Goal: Task Accomplishment & Management: Manage account settings

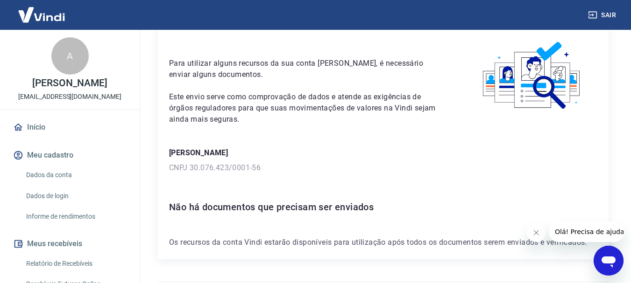
scroll to position [67, 0]
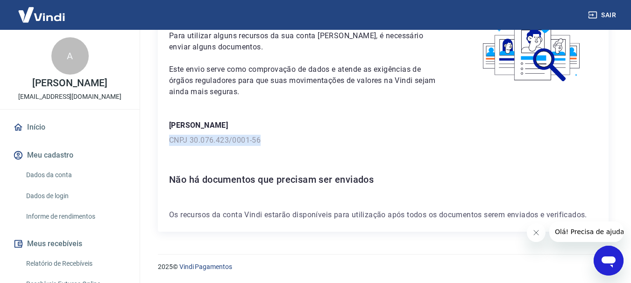
drag, startPoint x: 167, startPoint y: 141, endPoint x: 267, endPoint y: 142, distance: 99.5
click at [267, 142] on div "Para utilizar alguns recursos da sua conta [PERSON_NAME], é necessário enviar a…" at bounding box center [383, 116] width 451 height 232
click at [65, 185] on link "Dados da conta" at bounding box center [75, 175] width 106 height 19
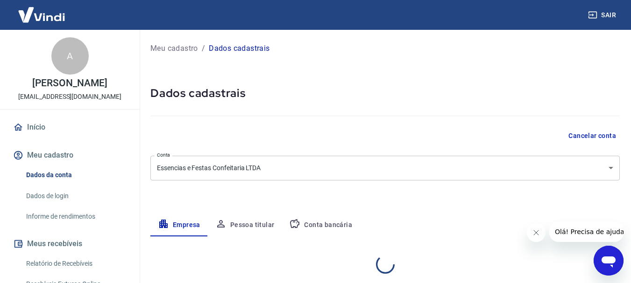
select select "PI"
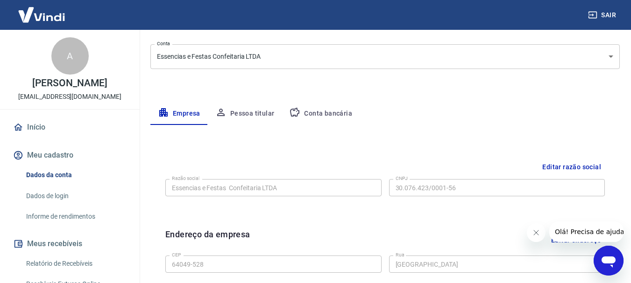
scroll to position [110, 0]
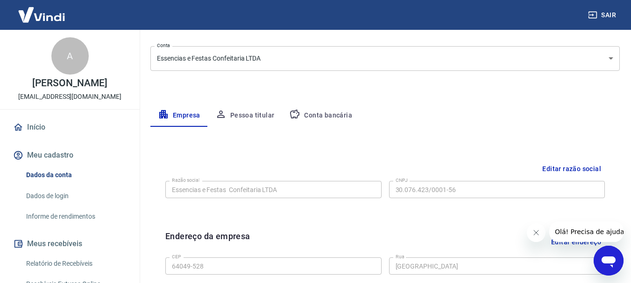
click at [331, 123] on button "Conta bancária" at bounding box center [321, 116] width 78 height 22
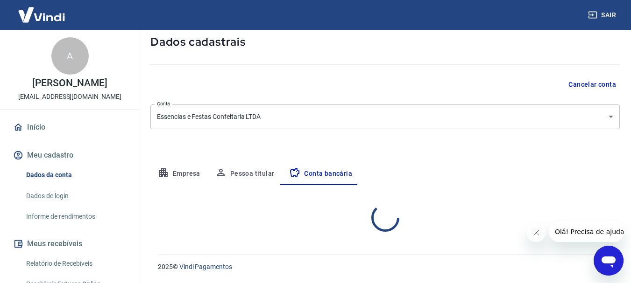
select select "1"
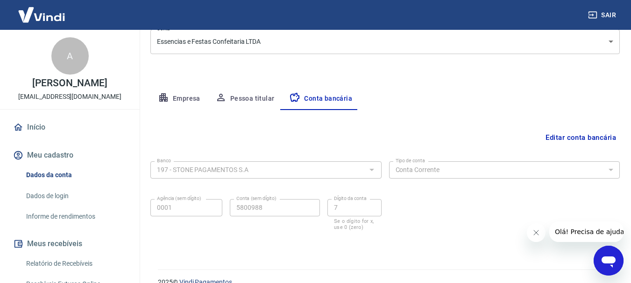
scroll to position [142, 0]
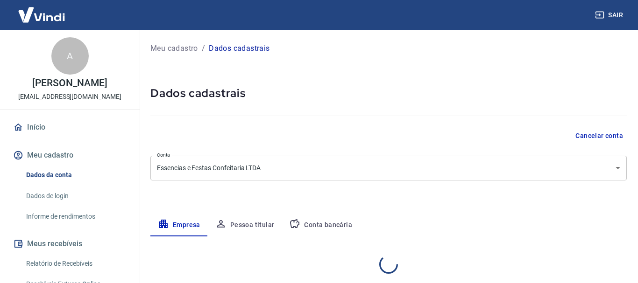
select select "PI"
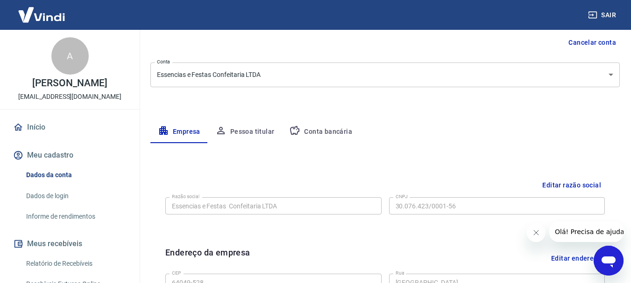
scroll to position [140, 0]
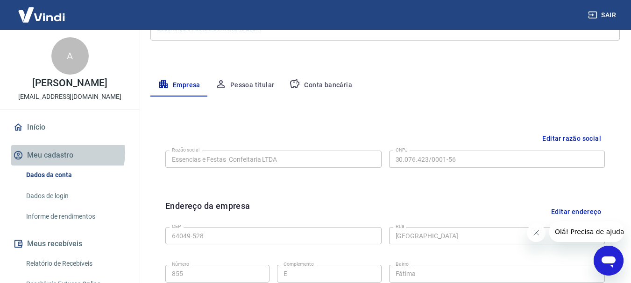
click at [67, 163] on button "Meu cadastro" at bounding box center [69, 155] width 117 height 21
click at [64, 164] on button "Meu cadastro" at bounding box center [69, 155] width 117 height 21
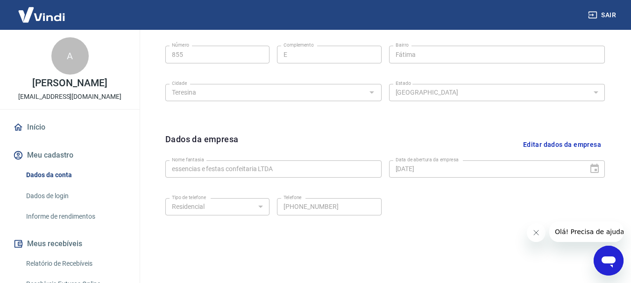
scroll to position [343, 0]
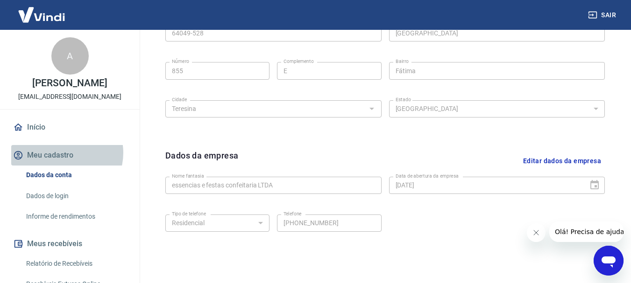
click at [64, 163] on button "Meu cadastro" at bounding box center [69, 155] width 117 height 21
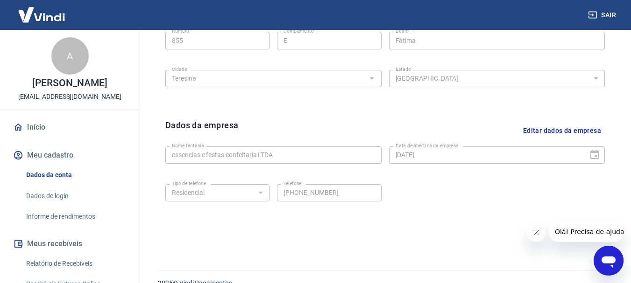
scroll to position [390, 0]
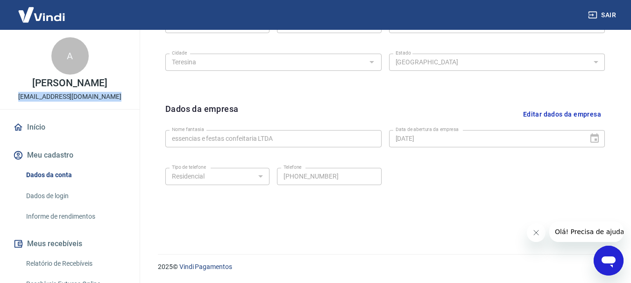
drag, startPoint x: 22, startPoint y: 106, endPoint x: 115, endPoint y: 106, distance: 92.9
click at [115, 107] on div "A ARLENE CELIA VIEIRA DA SILVA essenciasefestaszl@gmail.com" at bounding box center [70, 69] width 140 height 79
copy p "[EMAIL_ADDRESS][DOMAIN_NAME]"
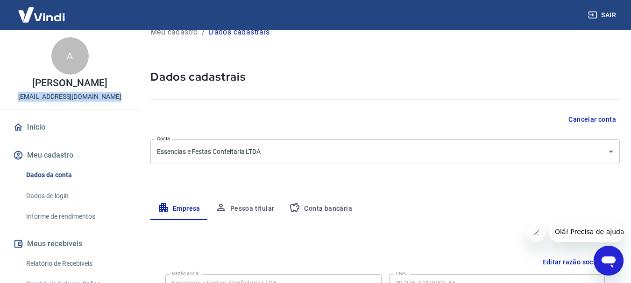
scroll to position [0, 0]
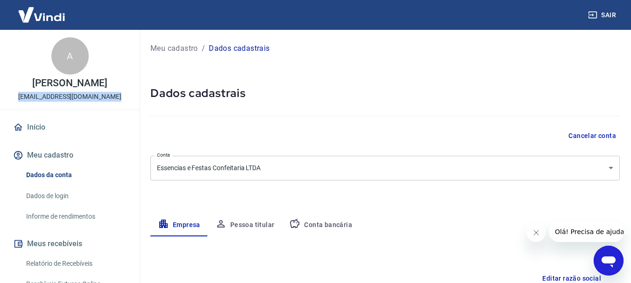
click at [297, 175] on body "Sair A ARLENE CELIA VIEIRA DA SILVA essenciasefestaszl@gmail.com Início Meu cad…" at bounding box center [315, 141] width 631 height 283
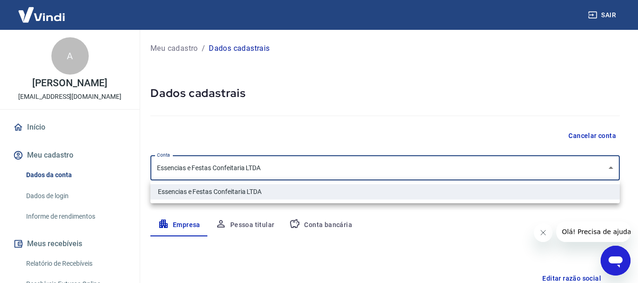
click at [297, 175] on div at bounding box center [319, 141] width 638 height 283
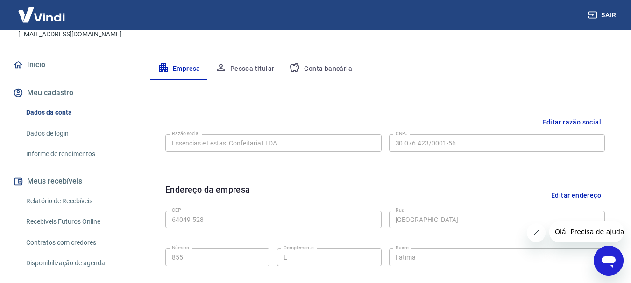
scroll to position [19, 0]
